Goal: Information Seeking & Learning: Learn about a topic

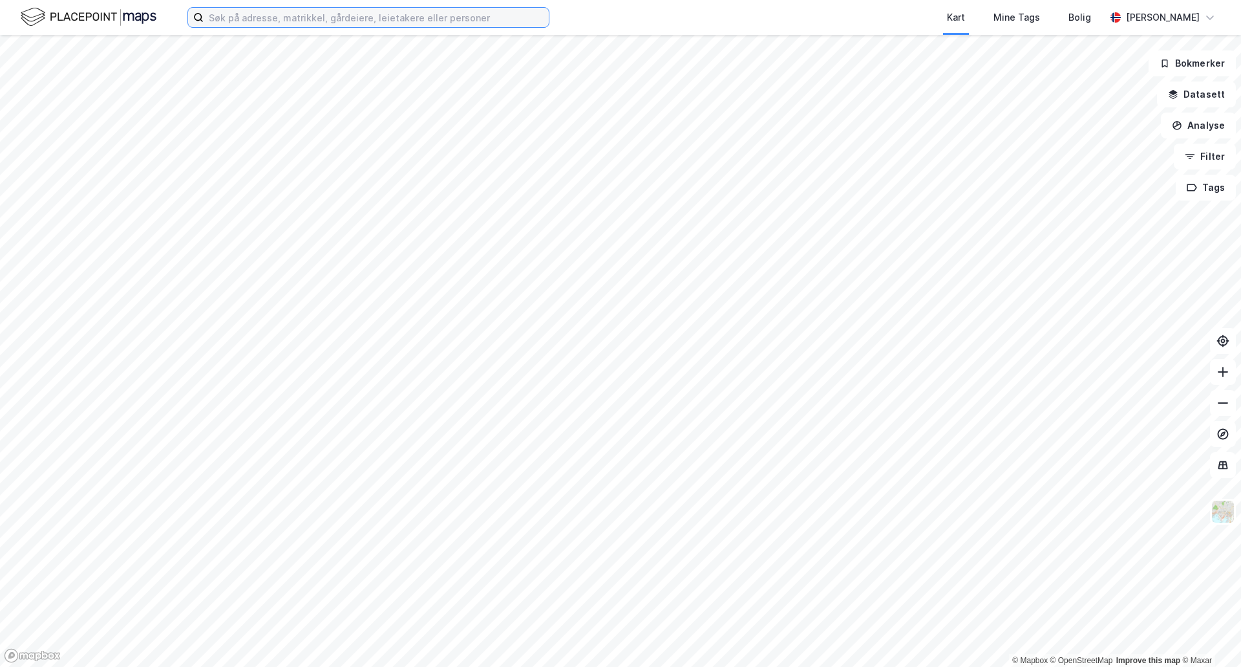
click at [235, 24] on input at bounding box center [376, 17] width 345 height 19
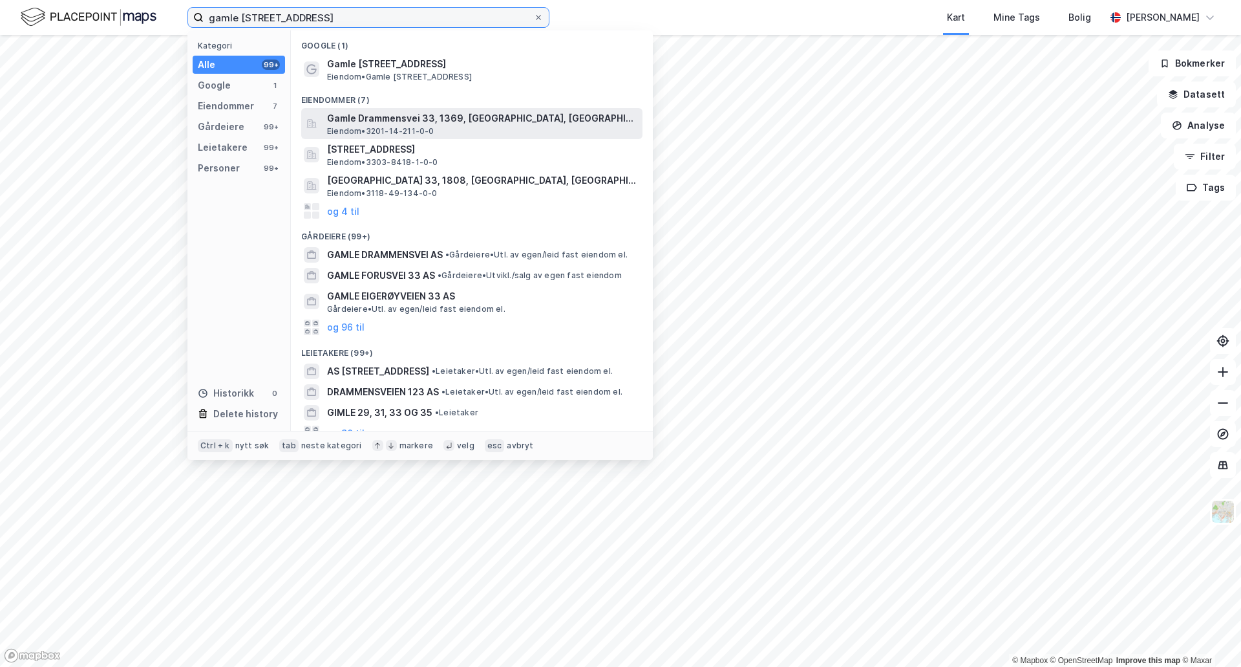
type input "gamle [STREET_ADDRESS]"
click at [358, 123] on span "Gamle Drammensvei 33, 1369, [GEOGRAPHIC_DATA], [GEOGRAPHIC_DATA]" at bounding box center [482, 119] width 310 height 16
